Goal: Task Accomplishment & Management: Complete application form

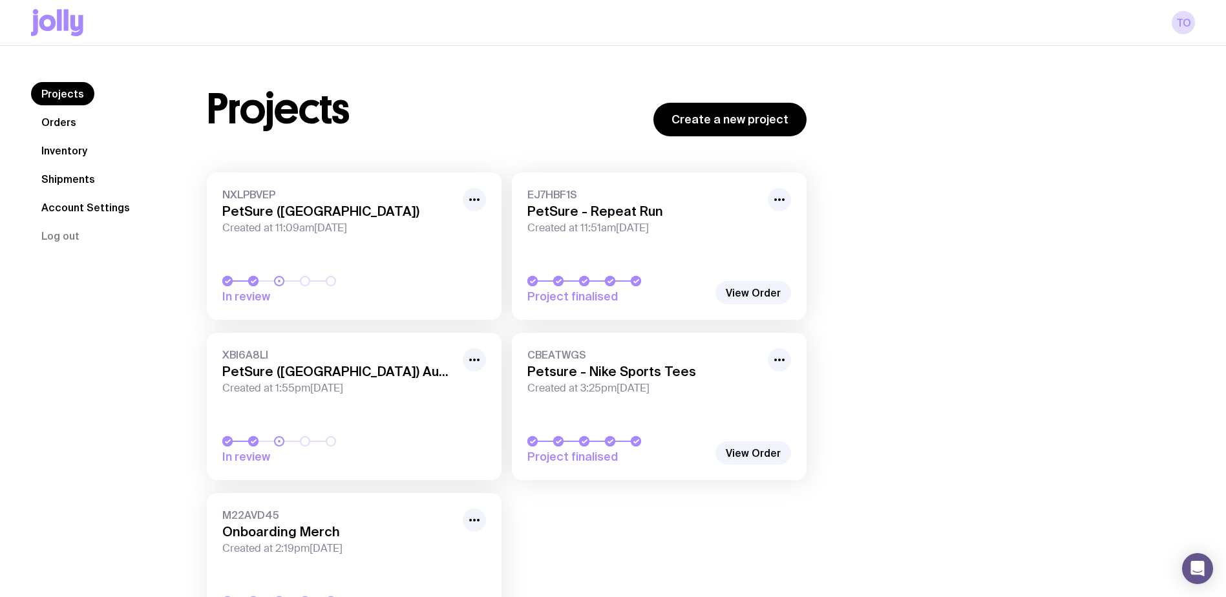
click at [1078, 353] on div "Projects Create a new project NXLPBVEP PetSure ([GEOGRAPHIC_DATA]) Created at 1…" at bounding box center [685, 367] width 1019 height 571
click at [61, 121] on link "Orders" at bounding box center [59, 121] width 56 height 23
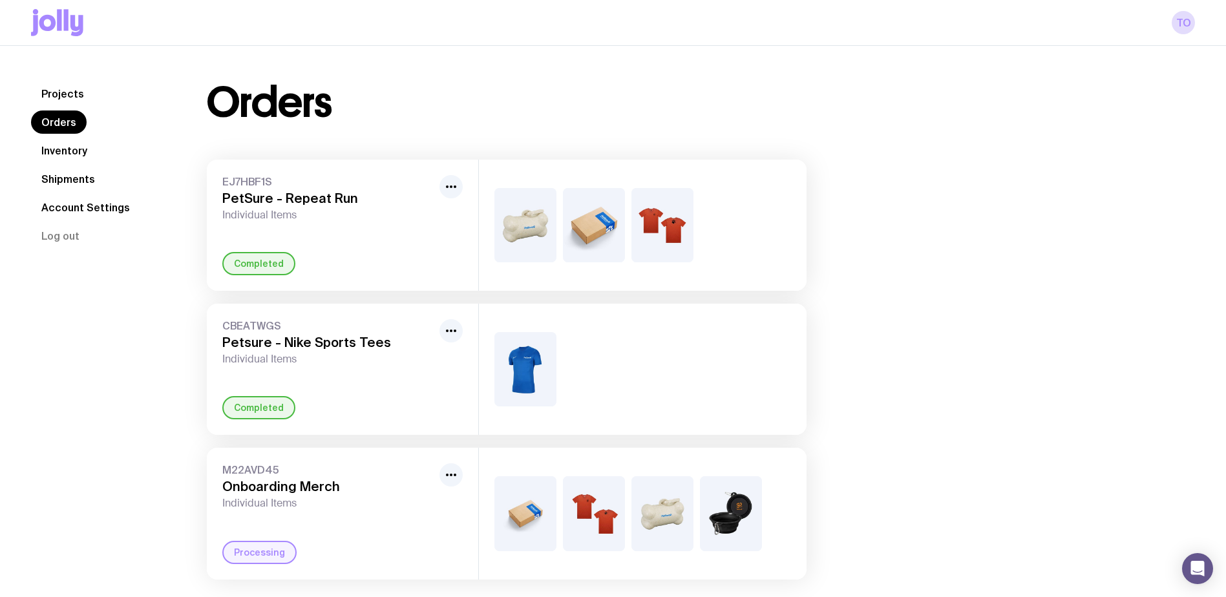
click at [56, 85] on link "Projects" at bounding box center [62, 93] width 63 height 23
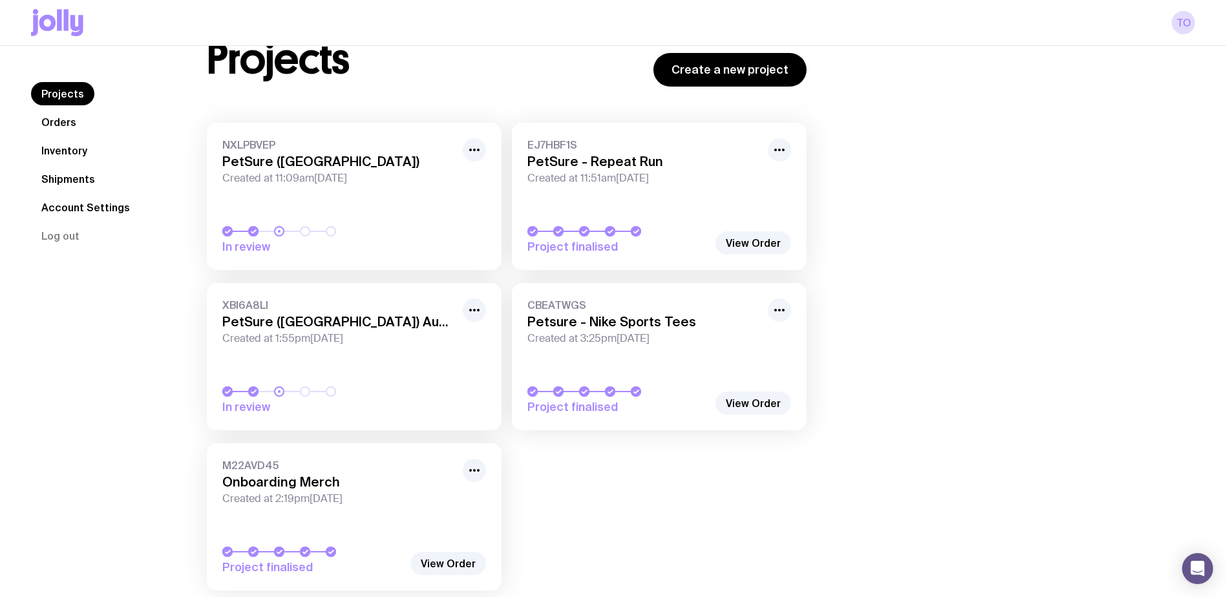
scroll to position [92, 0]
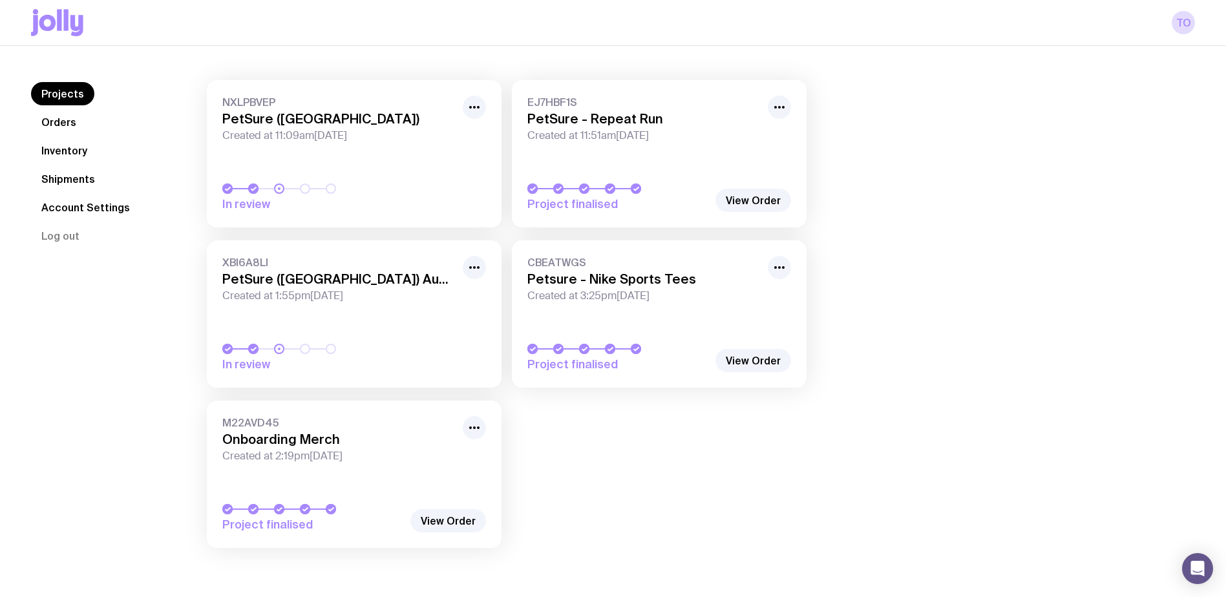
click at [50, 116] on link "Orders" at bounding box center [59, 121] width 56 height 23
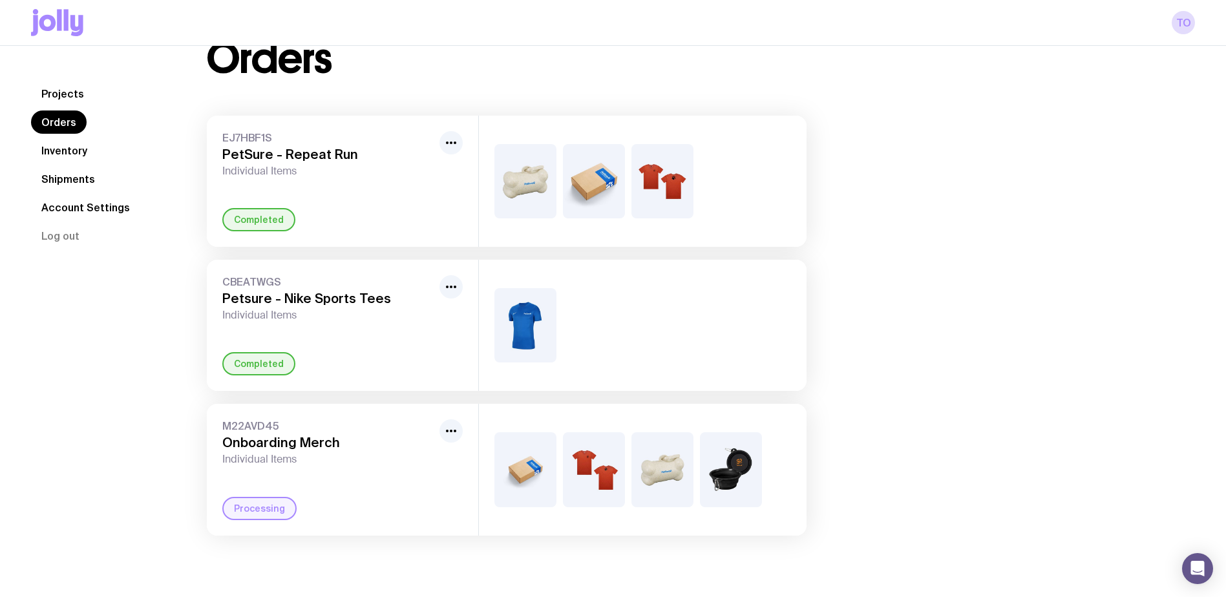
scroll to position [46, 0]
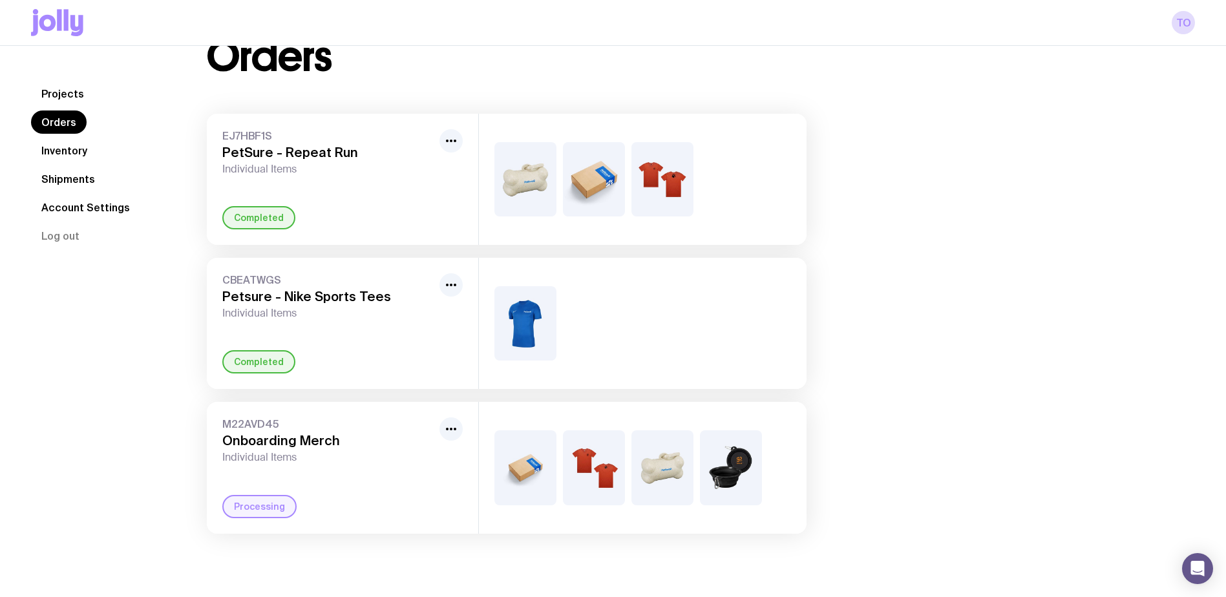
click at [338, 435] on h3 "Onboarding Merch" at bounding box center [328, 441] width 212 height 16
click at [71, 183] on link "Shipments" at bounding box center [68, 178] width 74 height 23
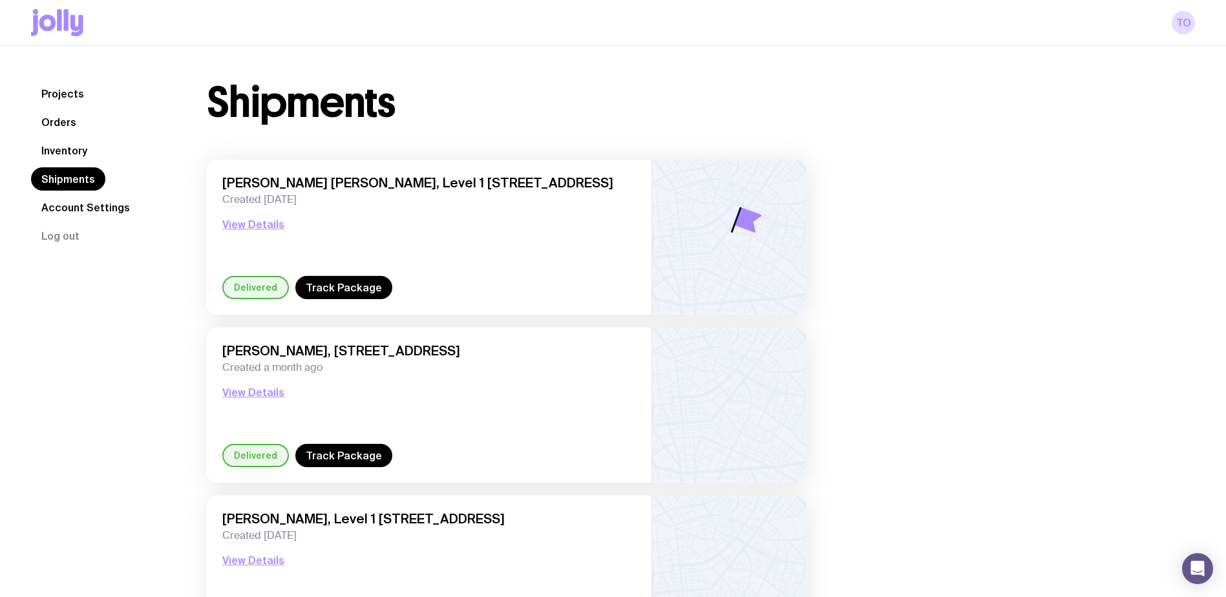
click at [78, 151] on link "Inventory" at bounding box center [64, 150] width 67 height 23
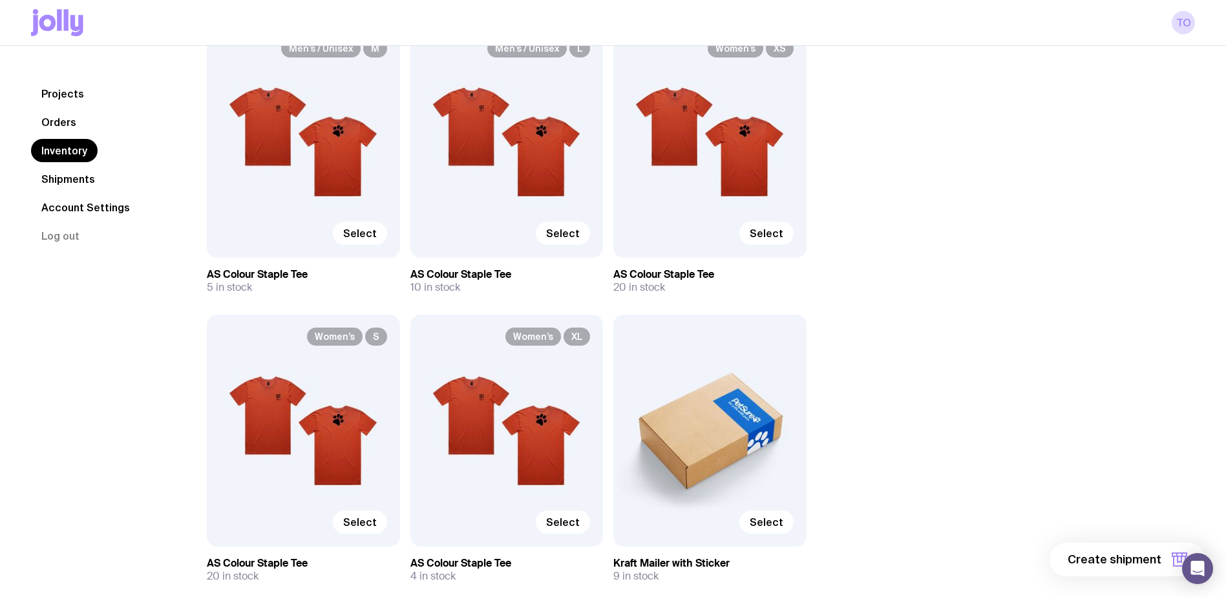
scroll to position [129, 0]
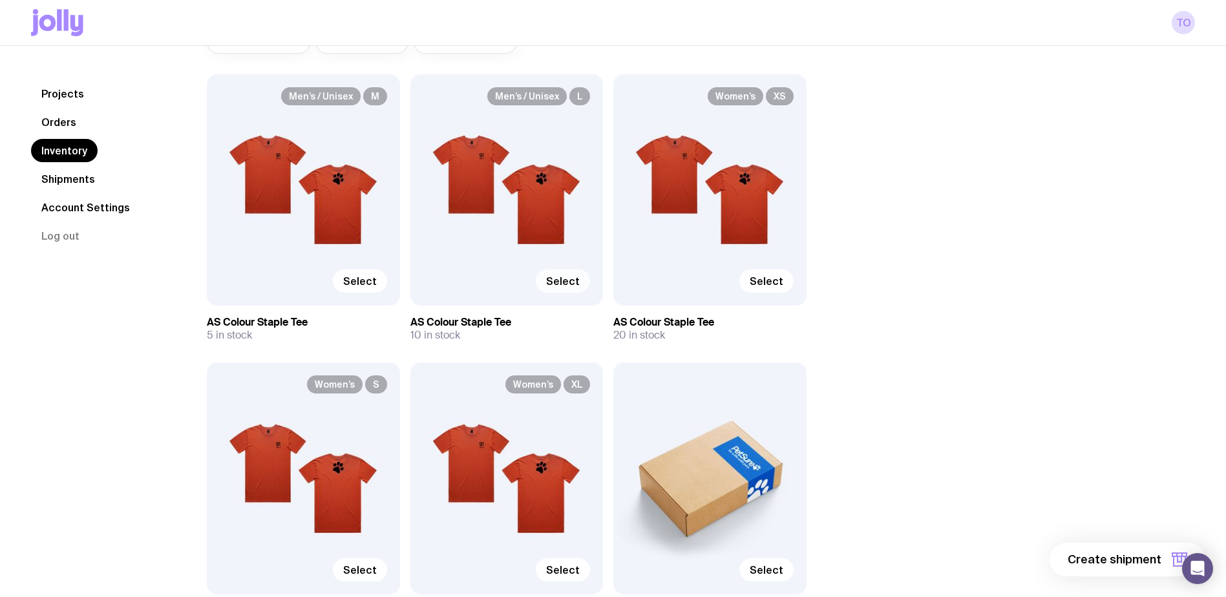
click at [568, 277] on span "Select" at bounding box center [563, 281] width 34 height 13
click at [0, 0] on input "Select" at bounding box center [0, 0] width 0 height 0
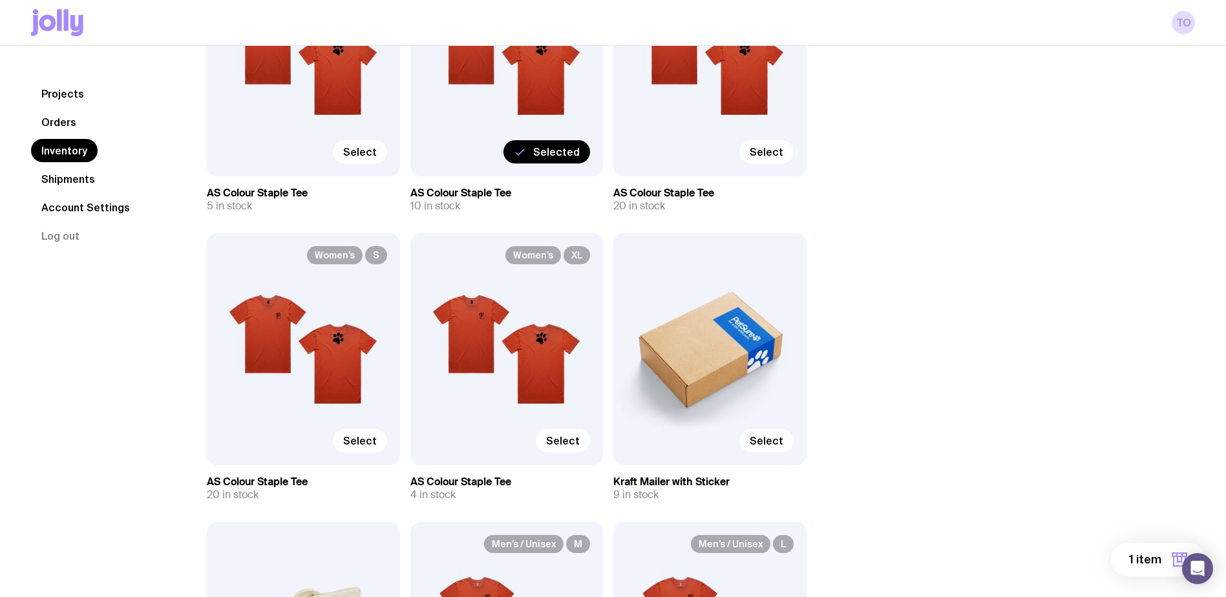
click at [771, 436] on span "Select" at bounding box center [766, 440] width 34 height 13
click at [0, 0] on input "Select" at bounding box center [0, 0] width 0 height 0
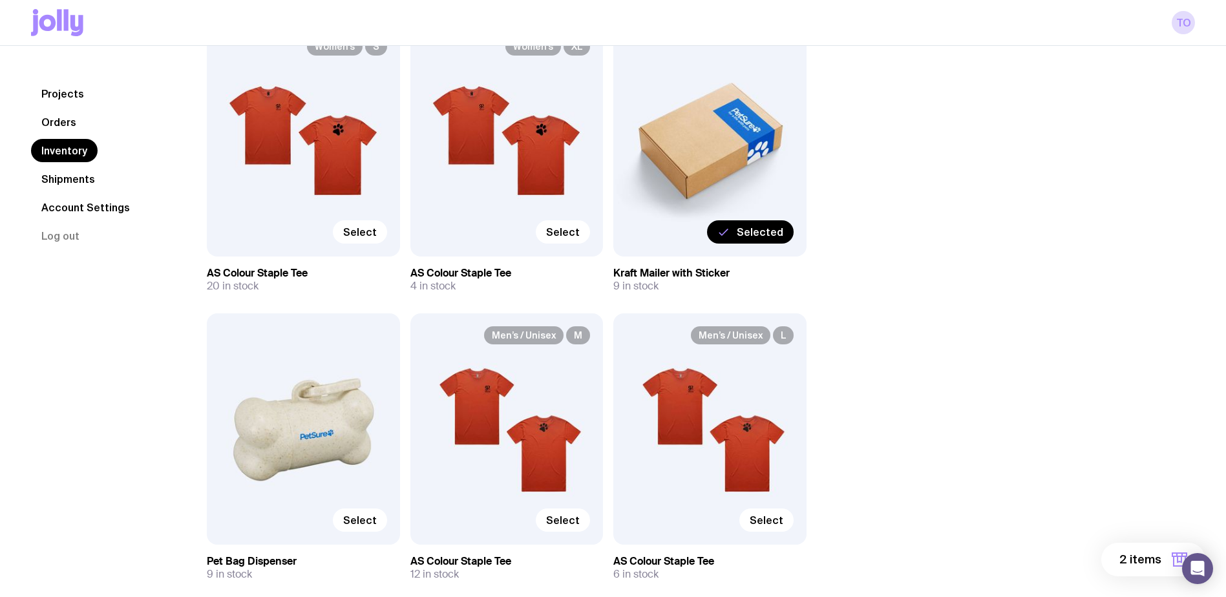
scroll to position [517, 0]
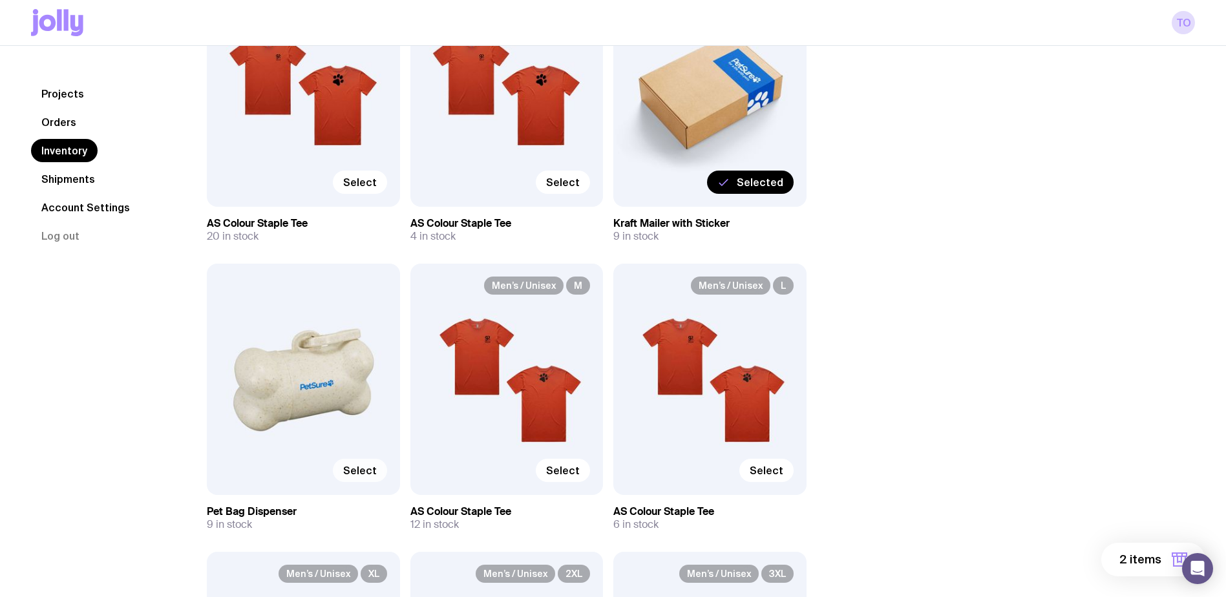
click at [347, 465] on span "Select" at bounding box center [360, 470] width 34 height 13
click at [0, 0] on input "Select" at bounding box center [0, 0] width 0 height 0
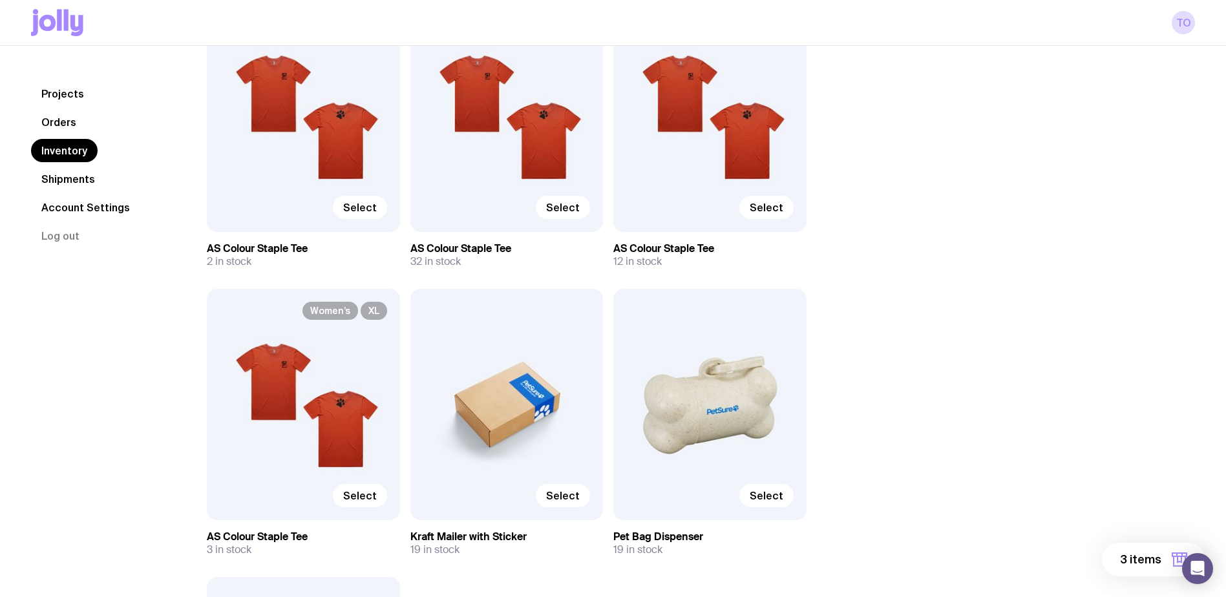
scroll to position [1693, 0]
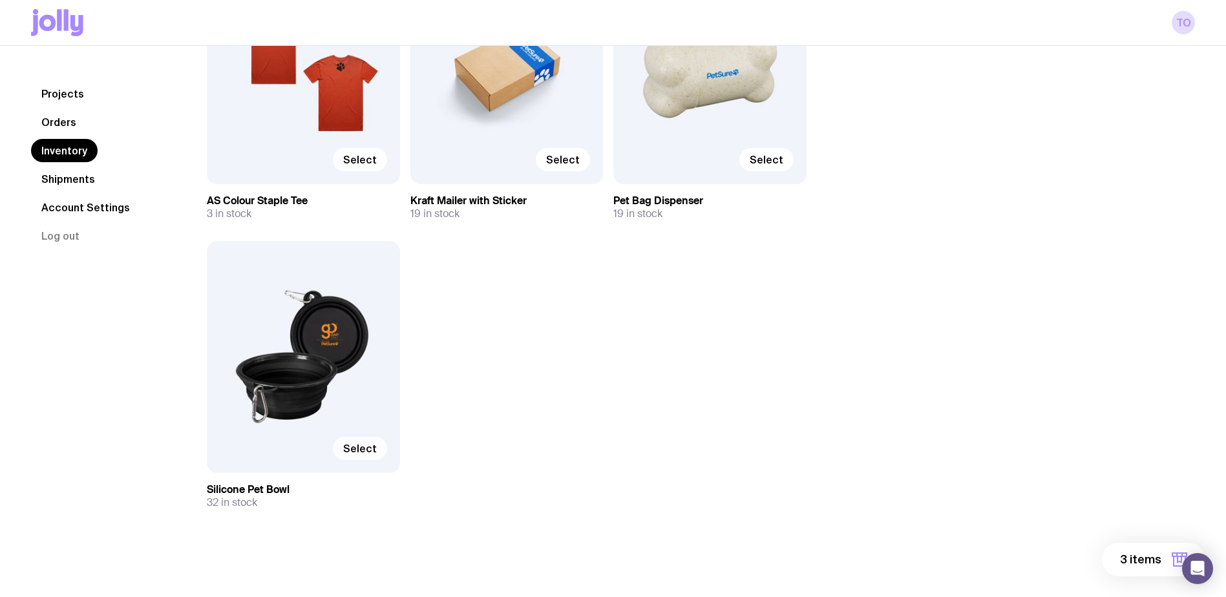
click at [359, 447] on span "Select" at bounding box center [360, 448] width 34 height 13
click at [0, 0] on input "Select" at bounding box center [0, 0] width 0 height 0
click at [1116, 560] on button "4 items" at bounding box center [1152, 560] width 105 height 34
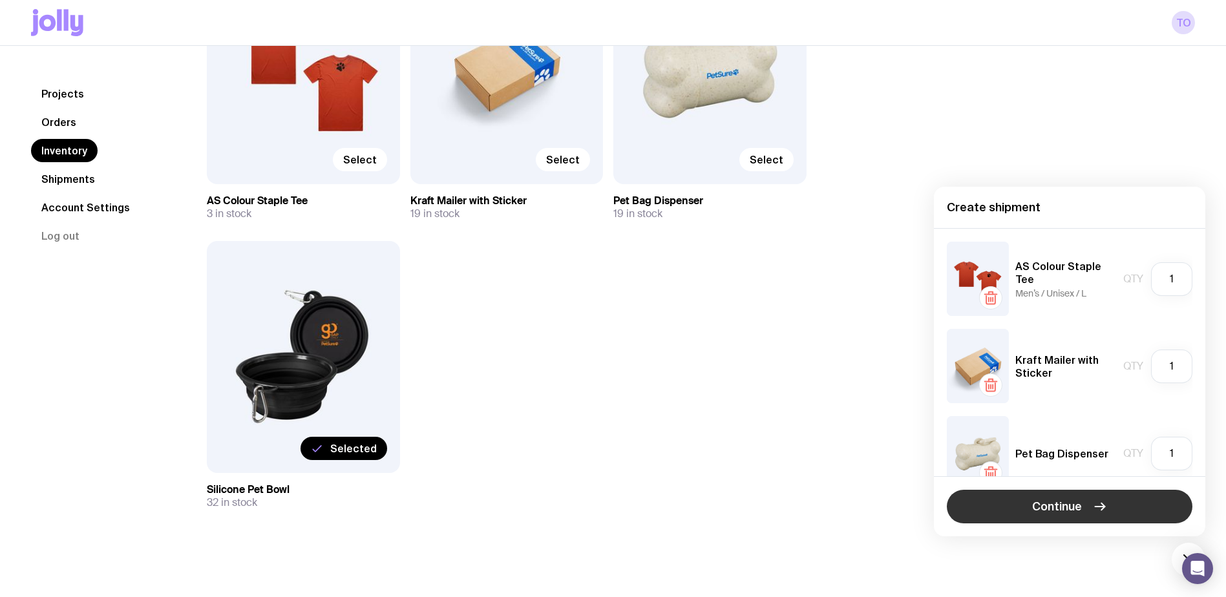
click at [1052, 500] on span "Continue" at bounding box center [1057, 507] width 50 height 16
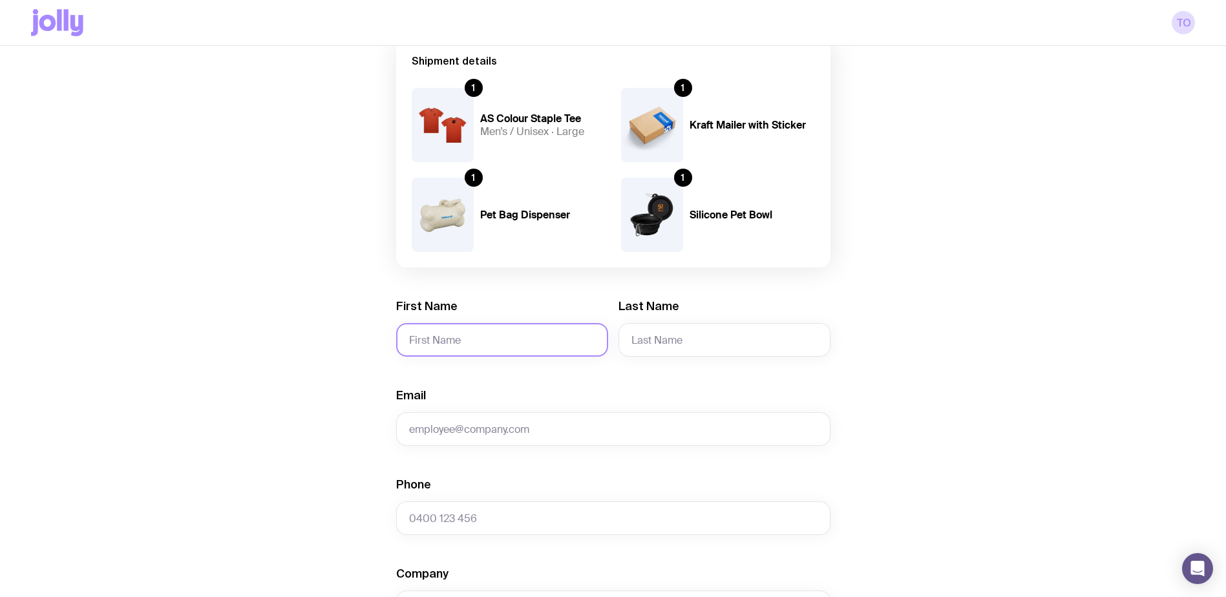
scroll to position [129, 0]
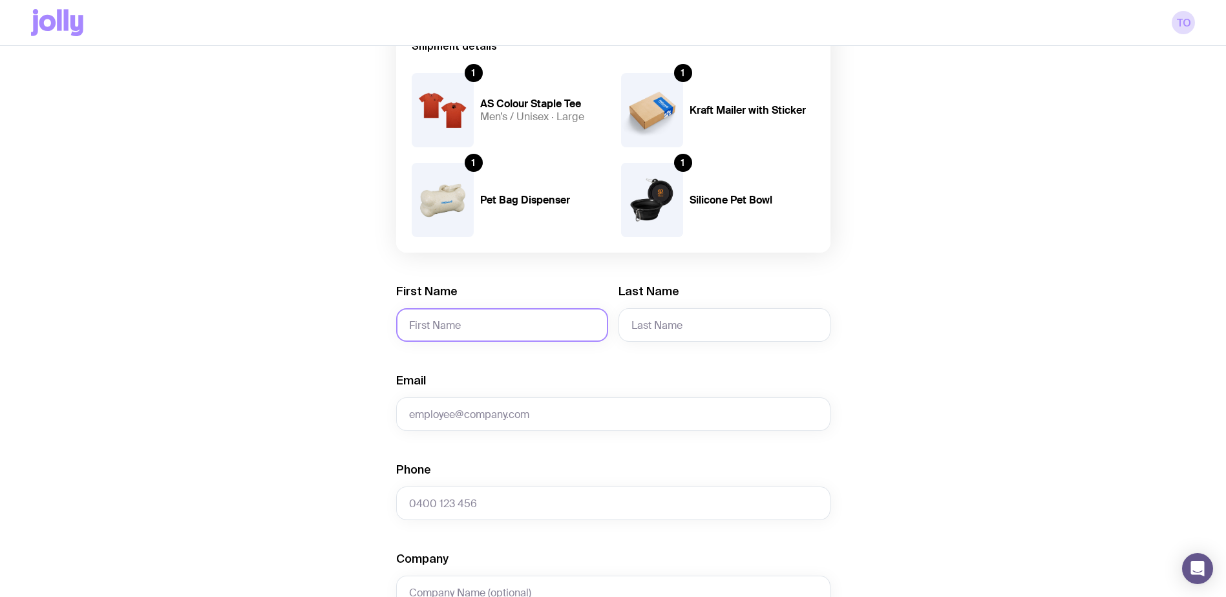
click at [507, 315] on input "First Name" at bounding box center [502, 325] width 212 height 34
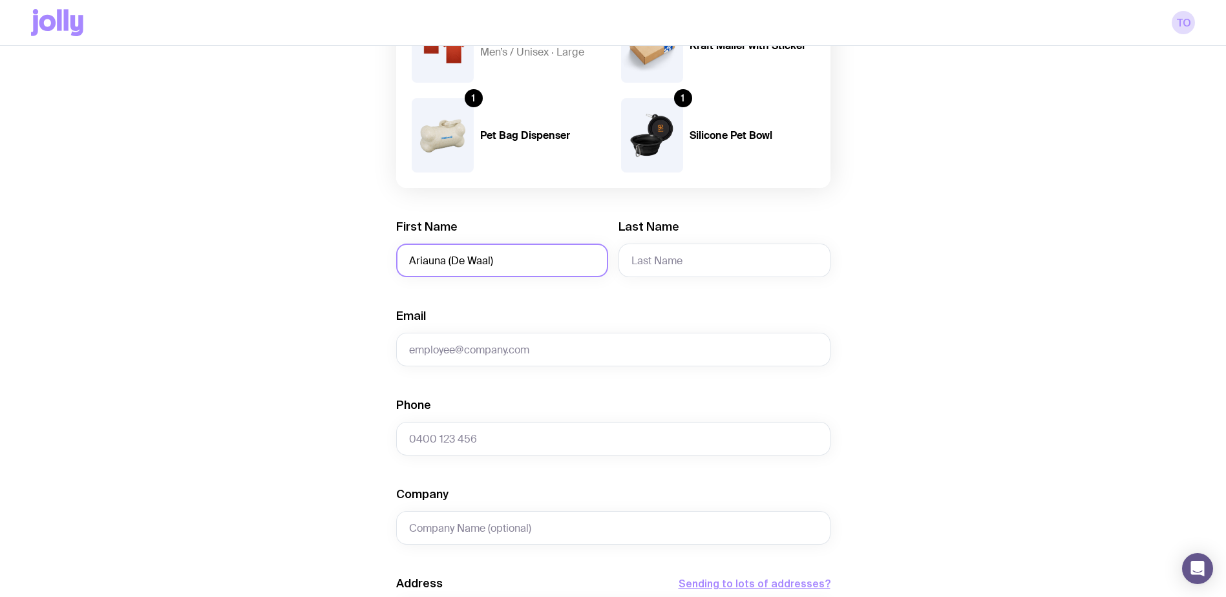
type input "Ariauna (De Waal)"
click at [701, 260] on input "[PERSON_NAME] (" at bounding box center [724, 261] width 212 height 34
paste input "Esterhuyse"
type input "[PERSON_NAME] (Esterhuyse)"
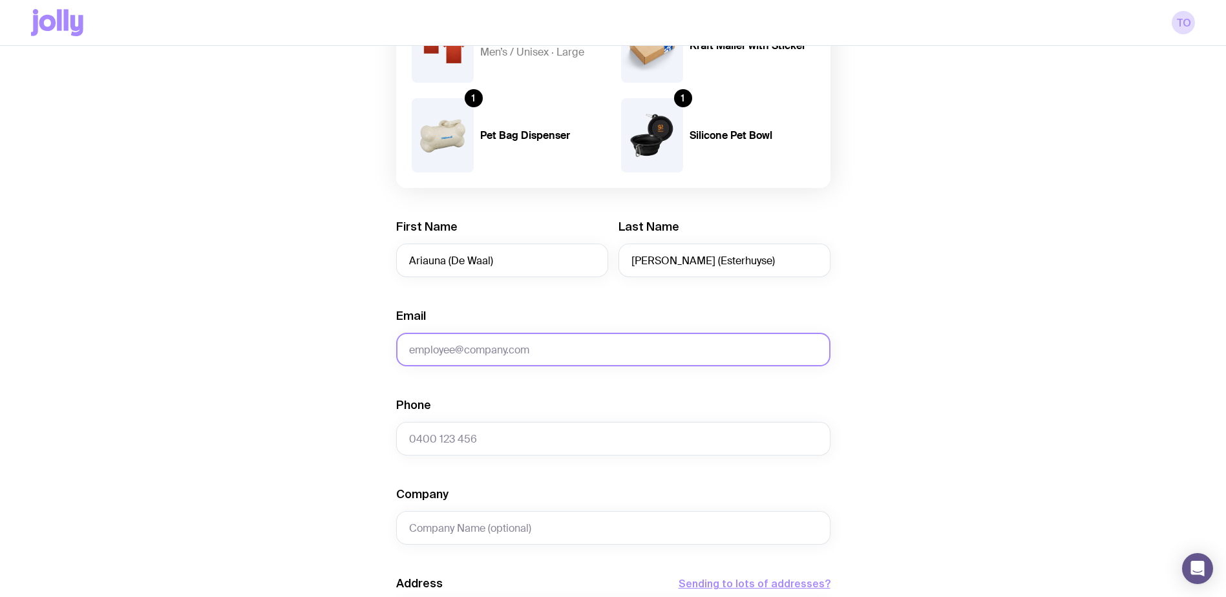
click at [552, 340] on input "Email" at bounding box center [613, 350] width 434 height 34
type input "[EMAIL_ADDRESS][DOMAIN_NAME]"
click at [614, 434] on input "Phone" at bounding box center [613, 439] width 434 height 34
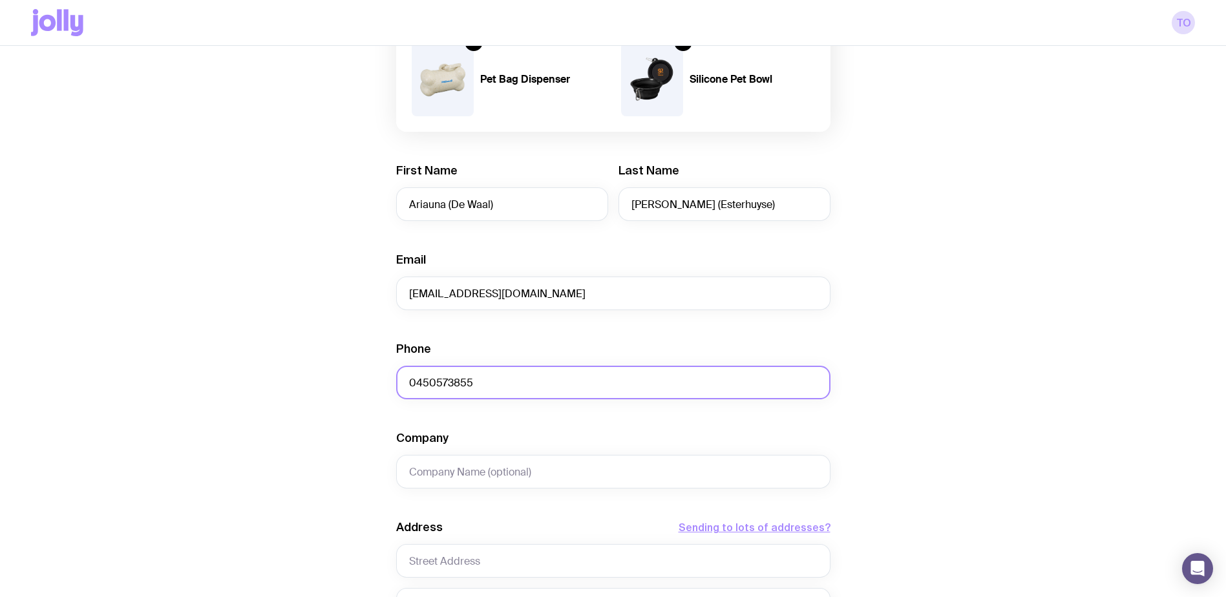
scroll to position [452, 0]
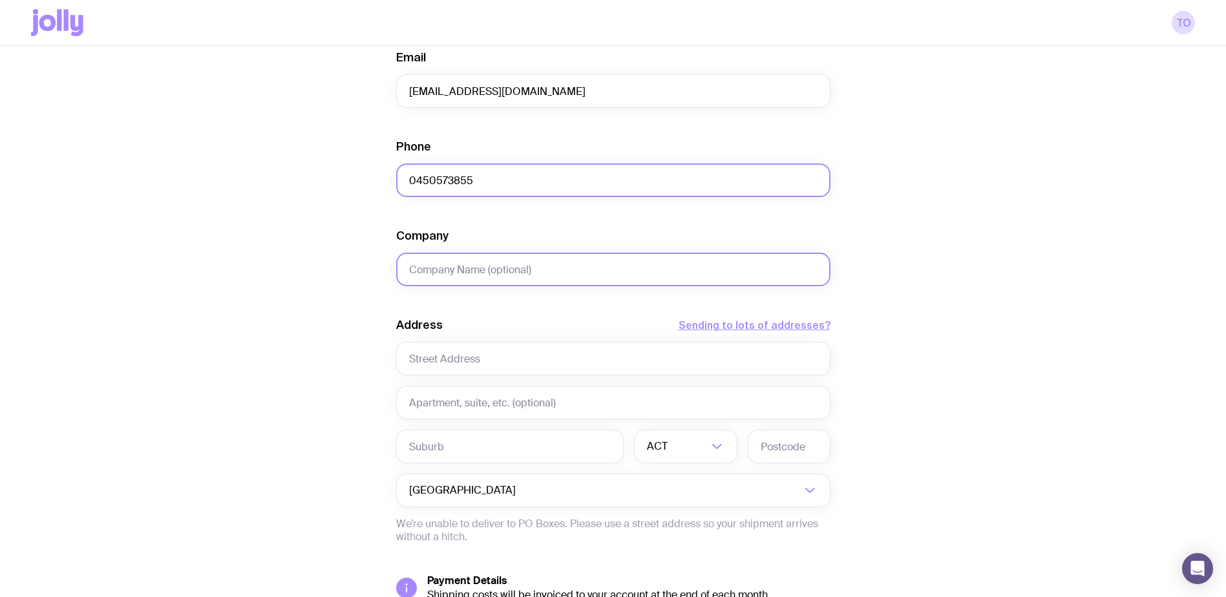
type input "0450573855"
click at [508, 281] on input "Company" at bounding box center [613, 270] width 434 height 34
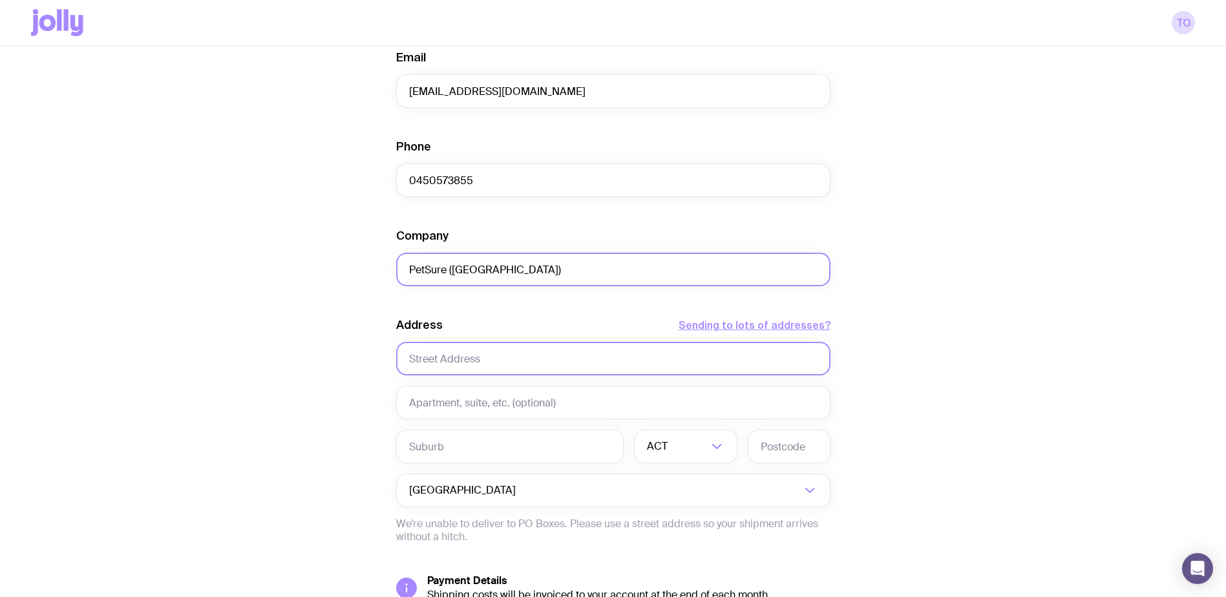
type input "PetSure ([GEOGRAPHIC_DATA])"
click at [510, 370] on input "text" at bounding box center [613, 359] width 434 height 34
type input "Level 1, [STREET_ADDRESS]"
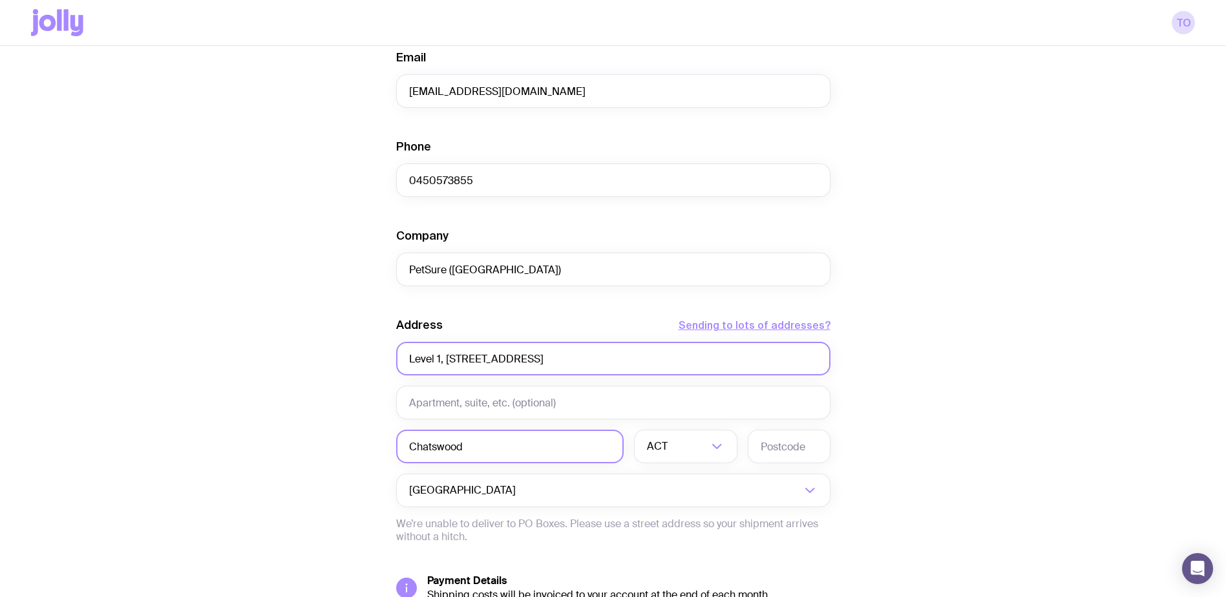
type input "Chatswood"
click at [692, 456] on input "Search for option" at bounding box center [688, 447] width 37 height 34
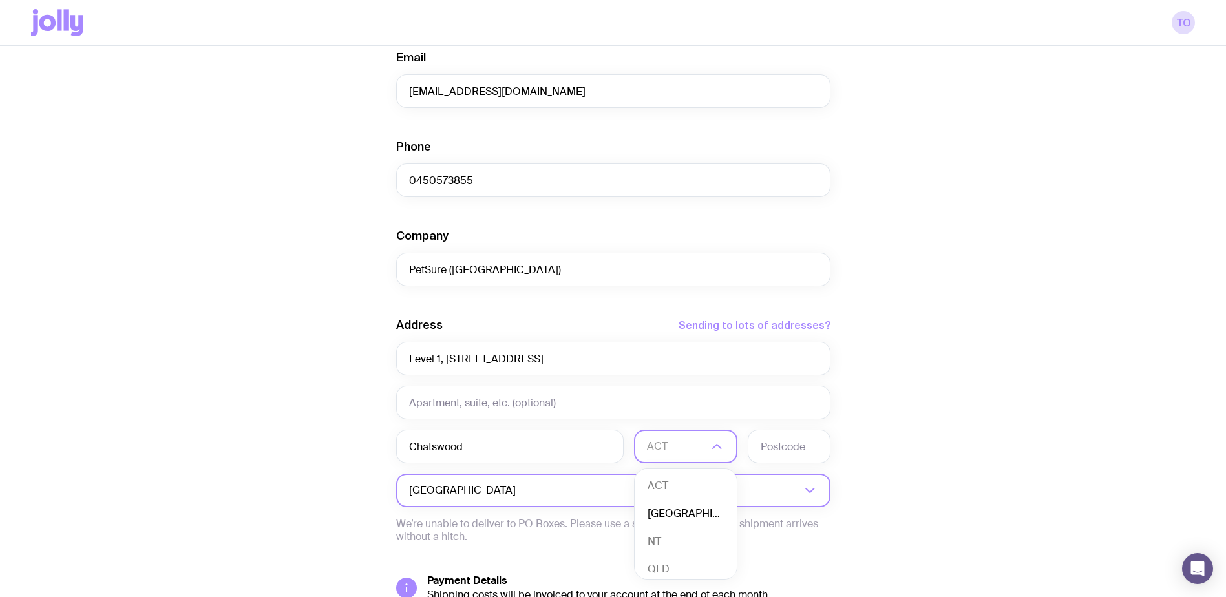
click at [687, 509] on li "[GEOGRAPHIC_DATA]" at bounding box center [685, 514] width 102 height 28
click at [781, 449] on input "text" at bounding box center [789, 447] width 83 height 34
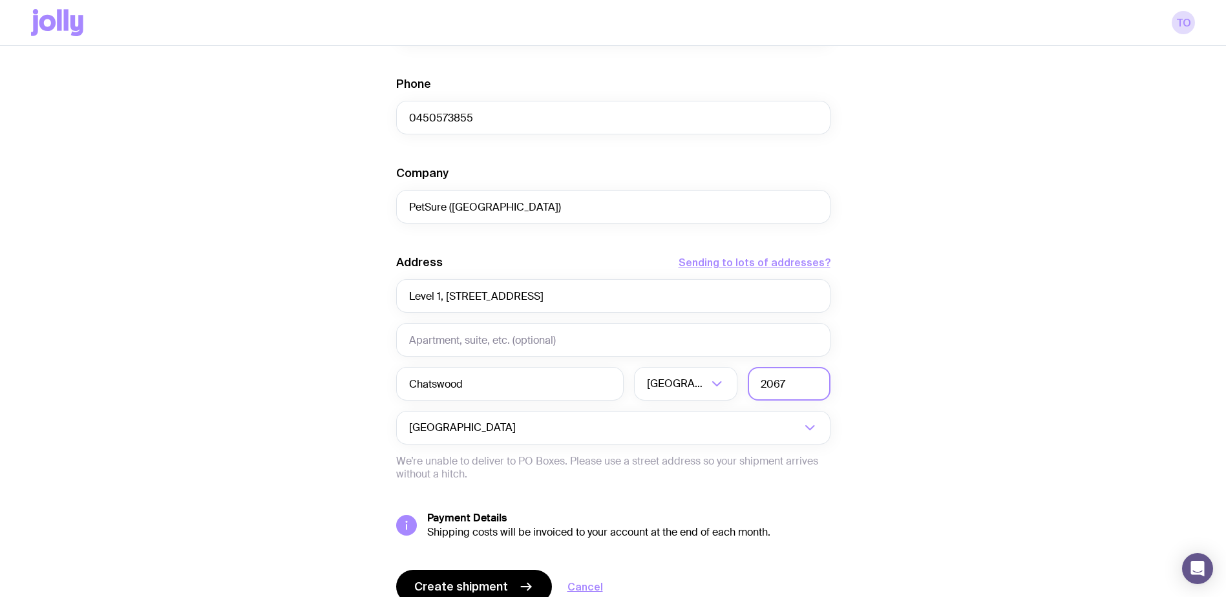
scroll to position [573, 0]
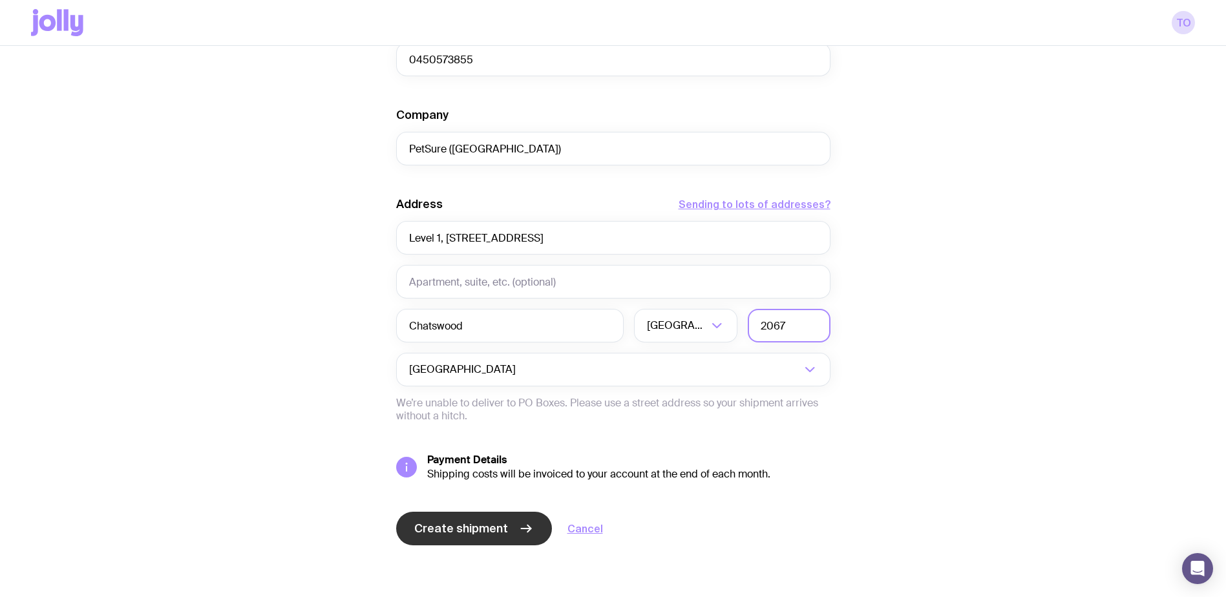
type input "2067"
click at [434, 525] on span "Create shipment" at bounding box center [461, 529] width 94 height 16
